Goal: Task Accomplishment & Management: Use online tool/utility

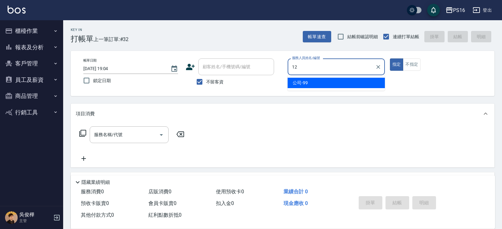
type input "[PERSON_NAME]-12"
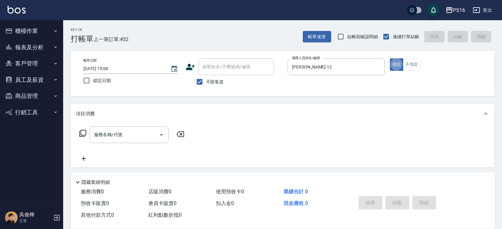
type button "true"
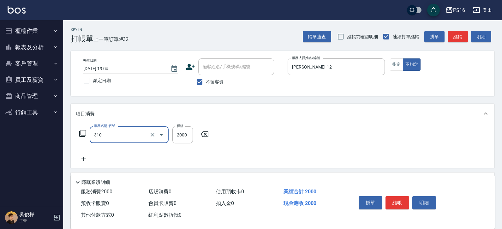
type input "MK果酸燙2000(310)"
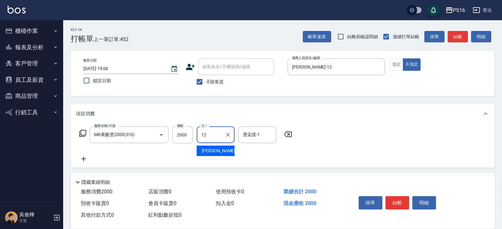
type input "[PERSON_NAME]-12"
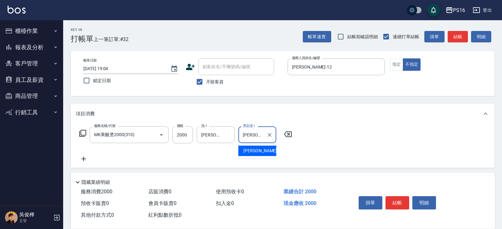
type input "[PERSON_NAME]-12"
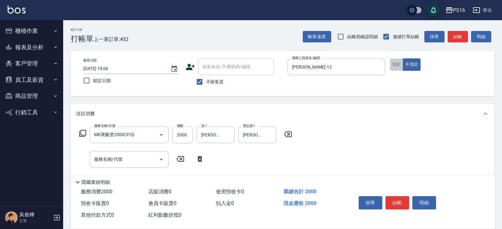
click at [397, 63] on button "指定" at bounding box center [397, 64] width 14 height 12
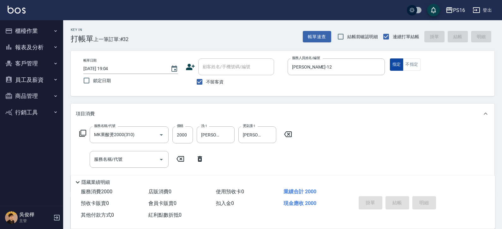
type input "[DATE] 19:34"
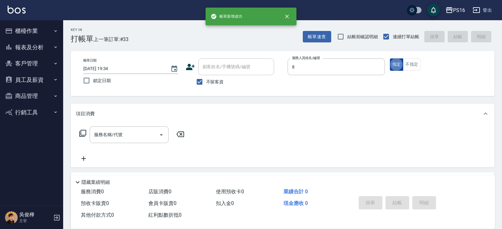
type input "[PERSON_NAME]-8"
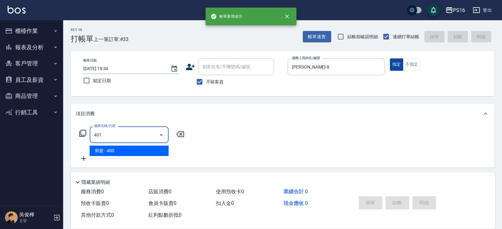
type input "剪髮(401)"
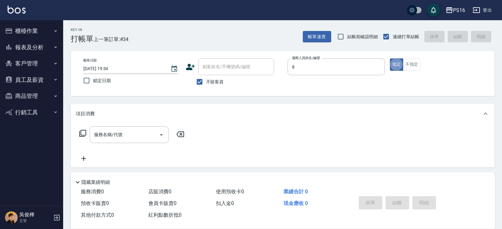
type input "[PERSON_NAME]-8"
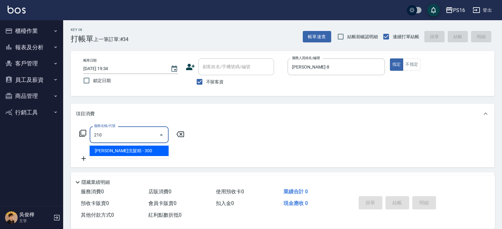
type input "歐娜洗髮精(210)"
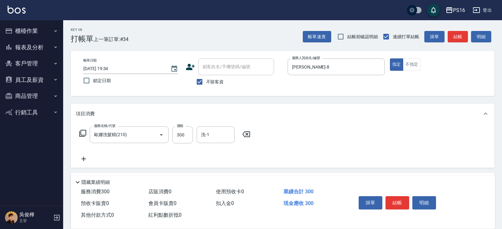
click at [248, 131] on icon at bounding box center [246, 134] width 16 height 8
type input "剪髮(401)"
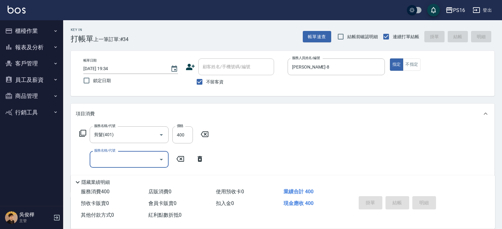
type input "[DATE] 19:37"
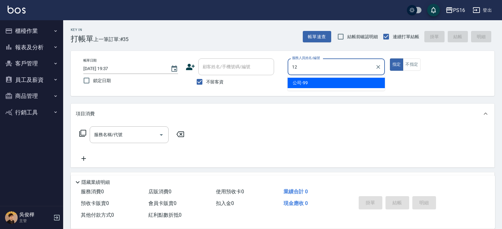
type input "[PERSON_NAME]-12"
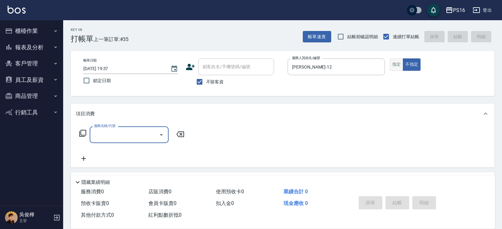
click at [398, 61] on button "指定" at bounding box center [397, 64] width 14 height 12
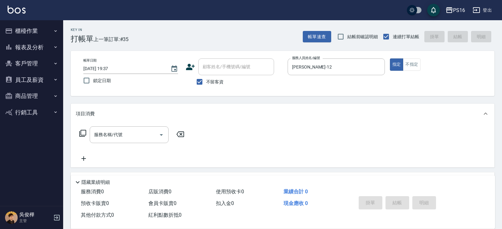
click at [123, 125] on div "服務名稱/代號 服務名稱/代號" at bounding box center [283, 146] width 424 height 44
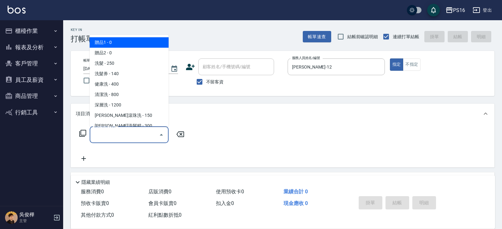
click at [117, 130] on div "服務名稱/代號 服務名稱/代號" at bounding box center [129, 134] width 79 height 17
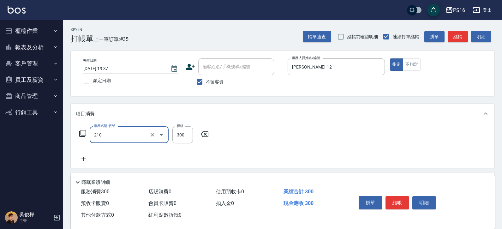
type input "歐娜洗髮精(210)"
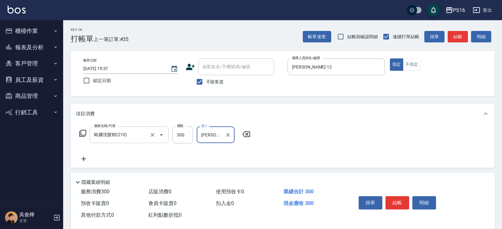
type input "[PERSON_NAME]-24"
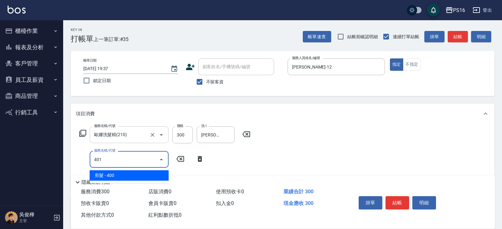
type input "剪髮(401)"
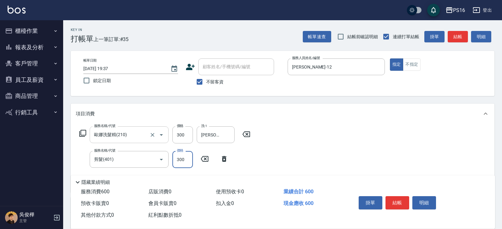
type input "300"
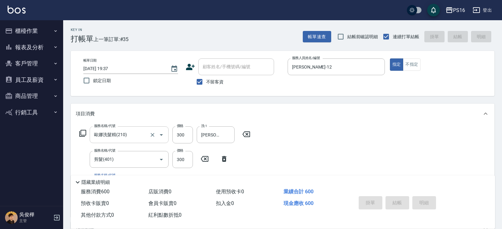
type input "[DATE] 19:51"
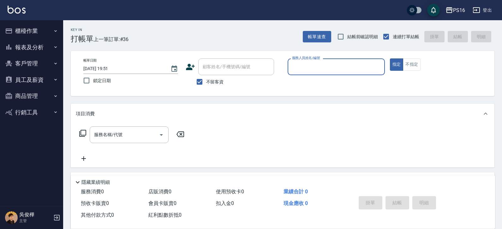
click at [31, 49] on button "報表及分析" at bounding box center [32, 47] width 58 height 16
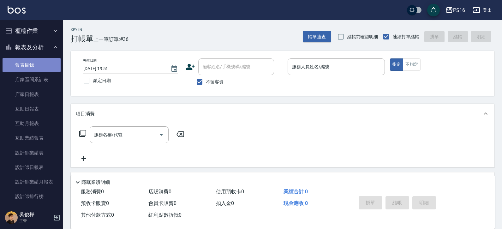
click at [37, 63] on link "報表目錄" at bounding box center [32, 65] width 58 height 15
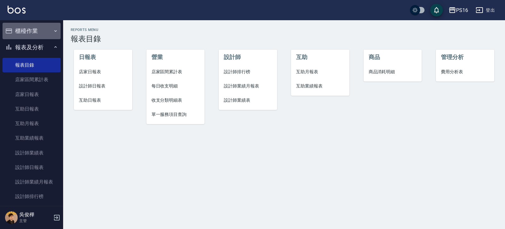
click at [45, 32] on button "櫃檯作業" at bounding box center [32, 31] width 58 height 16
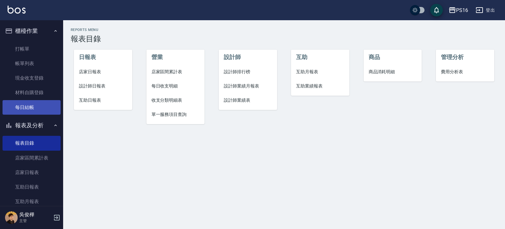
click at [39, 104] on link "每日結帳" at bounding box center [32, 107] width 58 height 15
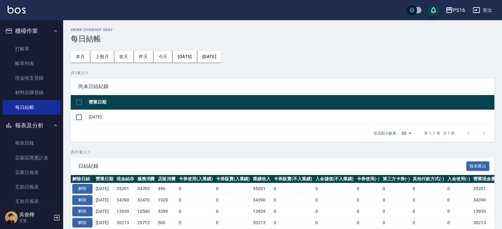
click at [79, 116] on input "checkbox" at bounding box center [78, 117] width 13 height 13
checkbox input "true"
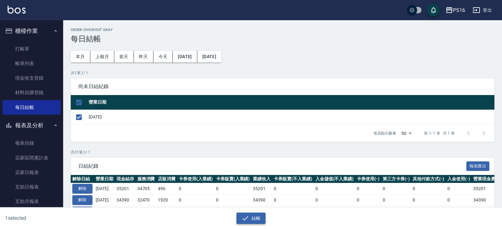
click at [256, 213] on div "結帳" at bounding box center [248, 215] width 249 height 17
click at [257, 217] on button "結帳" at bounding box center [251, 219] width 29 height 12
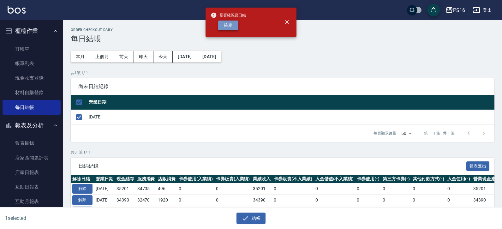
click at [228, 24] on button "確定" at bounding box center [228, 26] width 20 height 10
checkbox input "false"
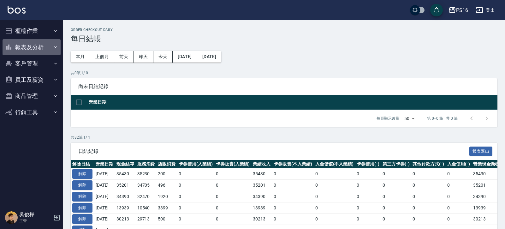
click at [40, 45] on button "報表及分析" at bounding box center [32, 47] width 58 height 16
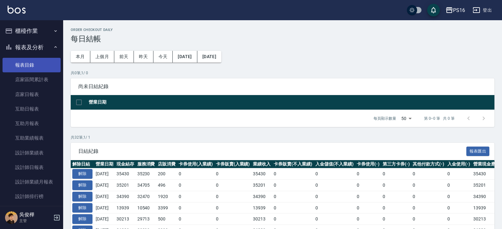
click at [38, 63] on link "報表目錄" at bounding box center [32, 65] width 58 height 15
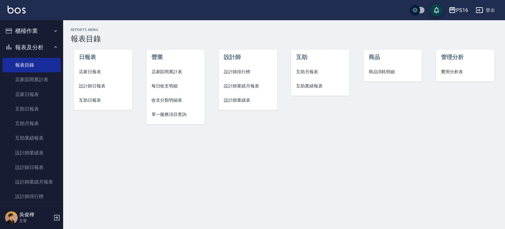
drag, startPoint x: 93, startPoint y: 72, endPoint x: 96, endPoint y: 76, distance: 5.2
click at [93, 72] on span "店家日報表" at bounding box center [103, 72] width 48 height 7
click at [100, 87] on span "設計師日報表" at bounding box center [103, 86] width 48 height 7
click at [99, 106] on li "互助日報表" at bounding box center [103, 100] width 58 height 14
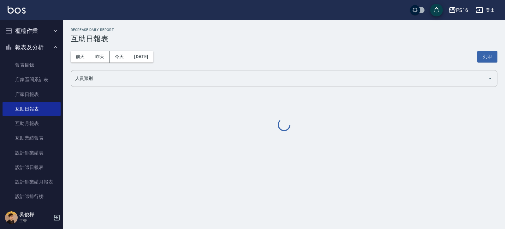
click at [101, 80] on input "人員類別" at bounding box center [280, 78] width 412 height 11
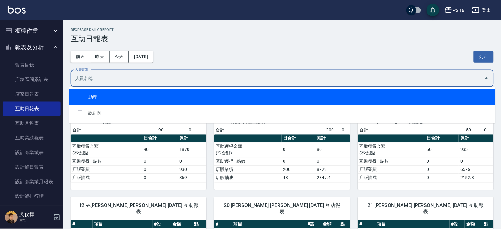
click at [105, 100] on li "助理" at bounding box center [282, 97] width 427 height 16
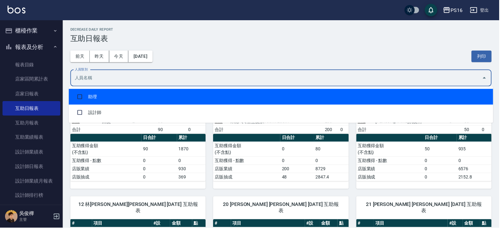
checkbox input "true"
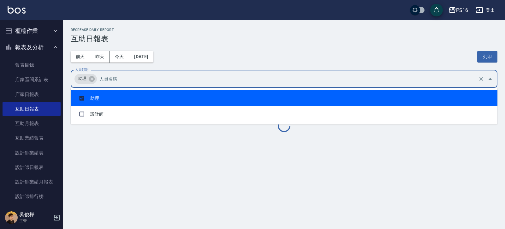
click at [265, 38] on h3 "互助日報表" at bounding box center [284, 38] width 427 height 9
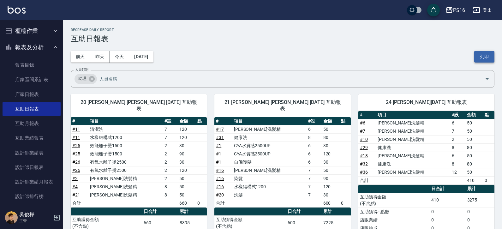
click at [485, 54] on button "列印" at bounding box center [484, 57] width 20 height 12
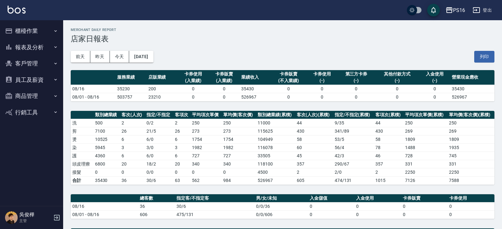
drag, startPoint x: 482, startPoint y: 56, endPoint x: 363, endPoint y: 94, distance: 125.5
click at [483, 56] on button "列印" at bounding box center [484, 57] width 20 height 12
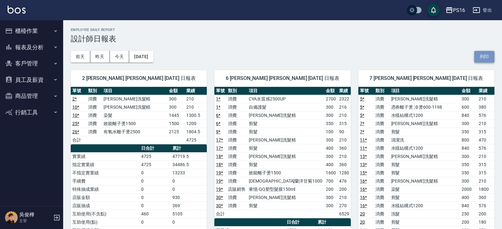
click at [486, 59] on button "列印" at bounding box center [484, 57] width 20 height 12
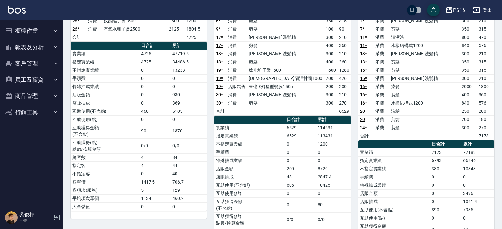
scroll to position [91, 0]
